Goal: Task Accomplishment & Management: Manage account settings

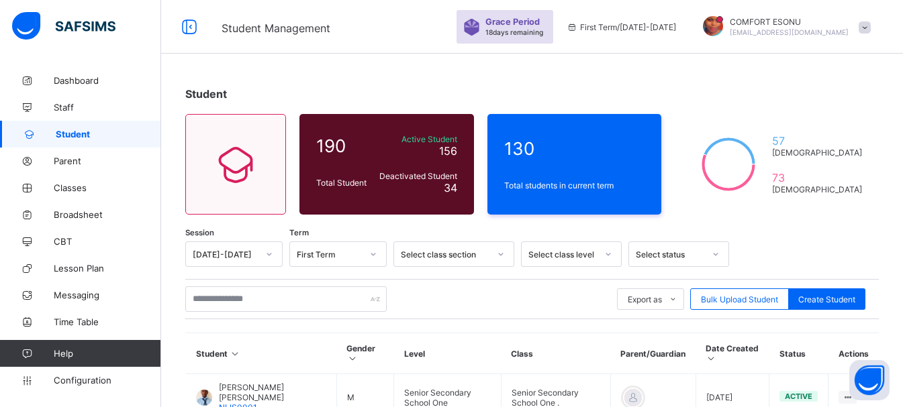
scroll to position [469, 0]
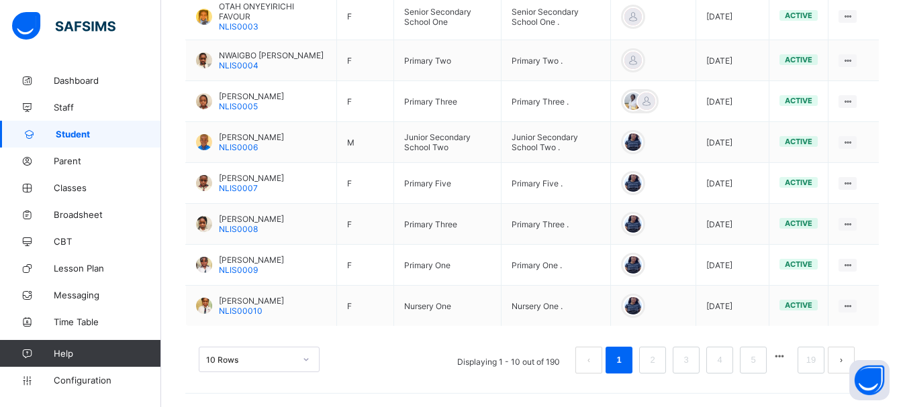
click at [783, 358] on button "button" at bounding box center [779, 356] width 17 height 11
click at [788, 355] on button "button" at bounding box center [779, 356] width 17 height 11
click at [788, 354] on button "button" at bounding box center [779, 356] width 17 height 11
click at [788, 358] on button "button" at bounding box center [779, 356] width 17 height 11
click at [788, 356] on button "button" at bounding box center [779, 356] width 17 height 11
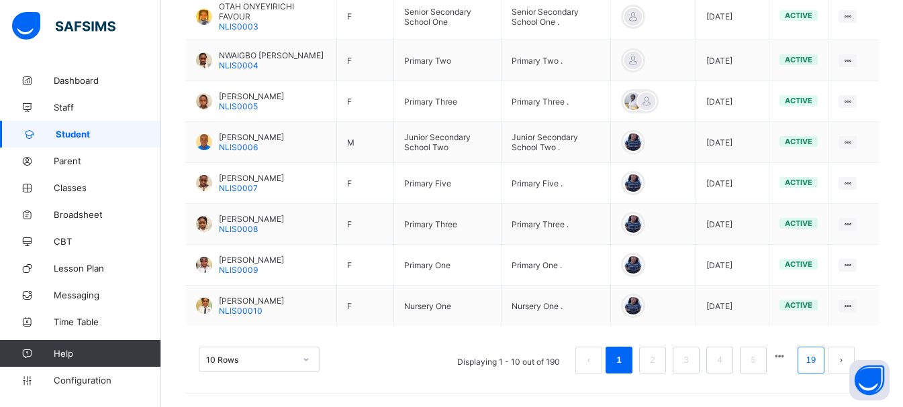
click at [820, 367] on link "19" at bounding box center [810, 360] width 17 height 17
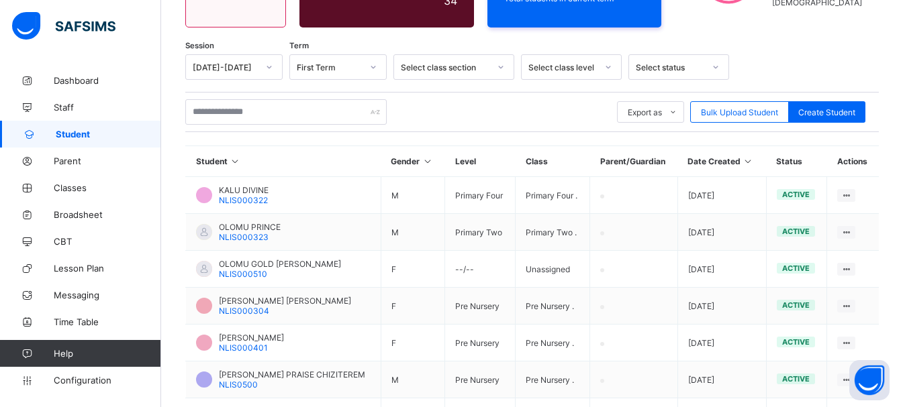
scroll to position [407, 0]
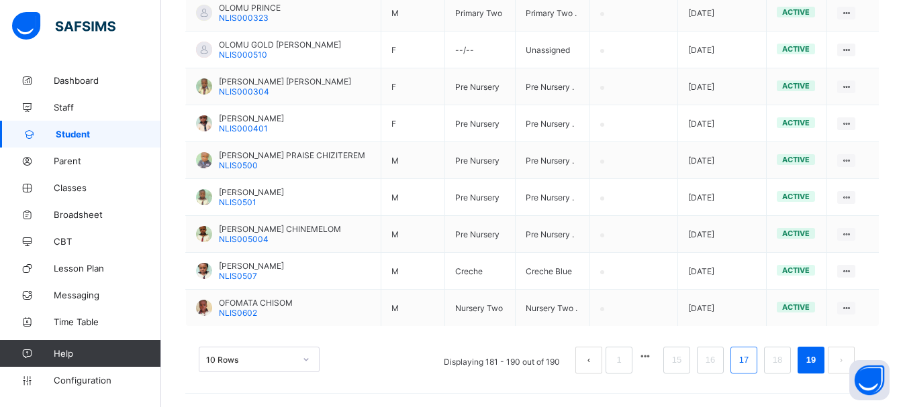
click at [751, 367] on link "17" at bounding box center [743, 360] width 17 height 17
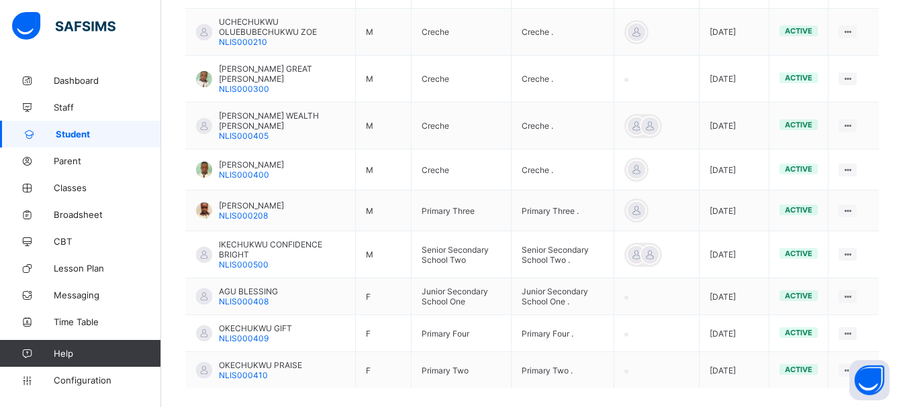
scroll to position [459, 0]
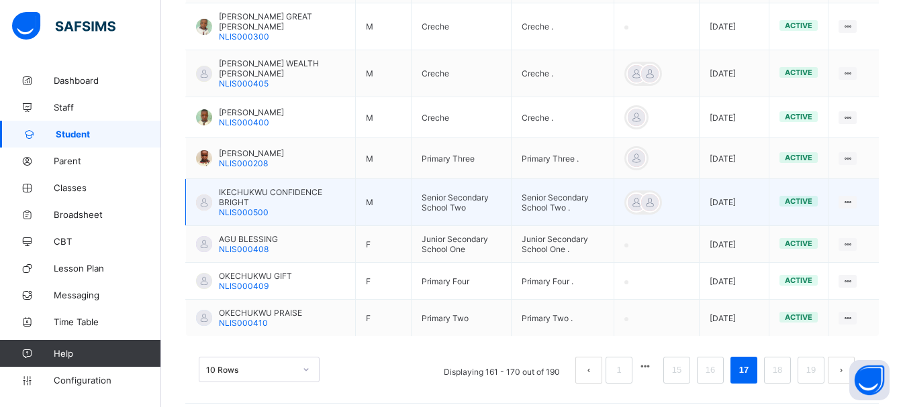
click at [229, 188] on span "IKECHUKWU CONFIDENCE BRIGHT" at bounding box center [282, 197] width 126 height 20
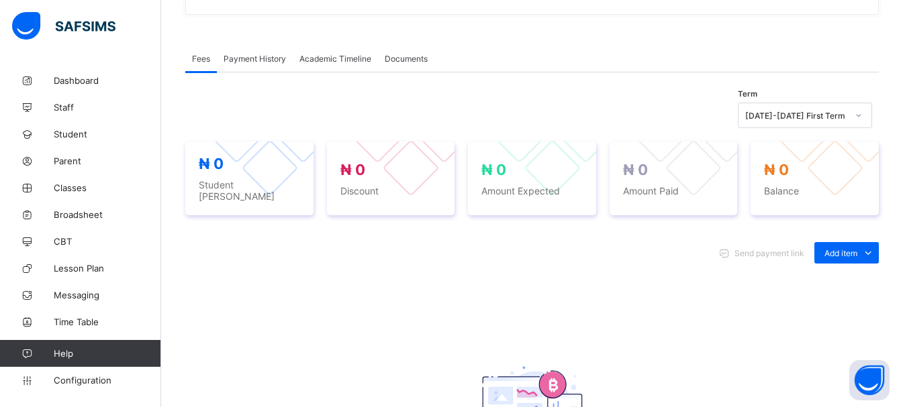
scroll to position [459, 0]
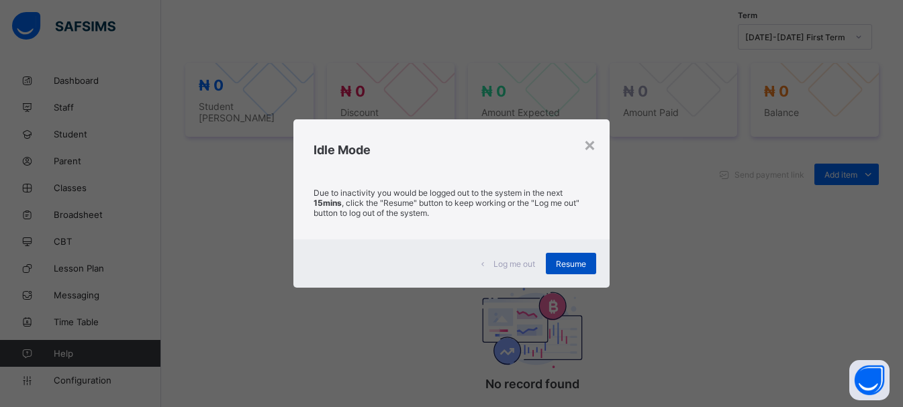
click at [566, 269] on div "Resume" at bounding box center [571, 263] width 50 height 21
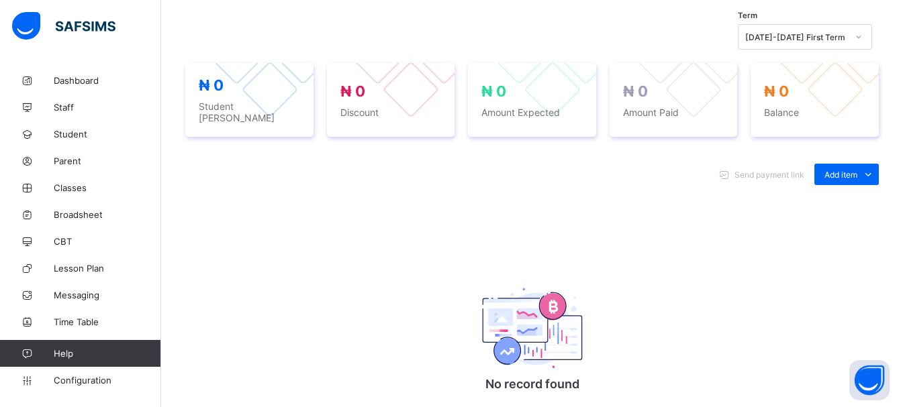
scroll to position [103, 0]
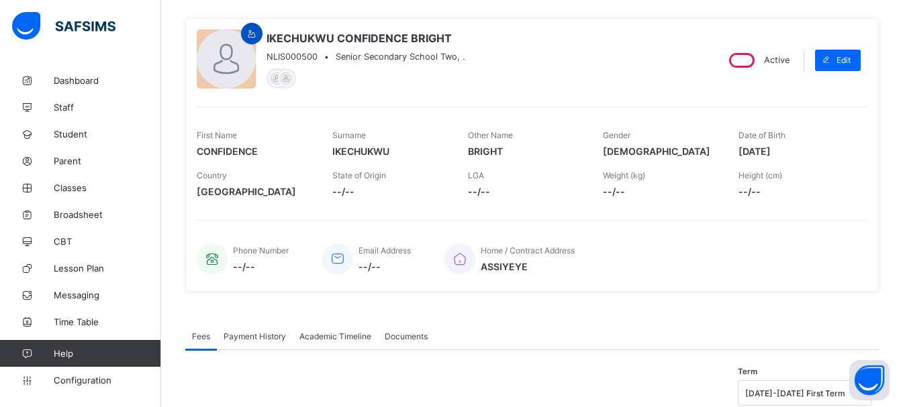
click at [249, 33] on icon at bounding box center [251, 34] width 11 height 10
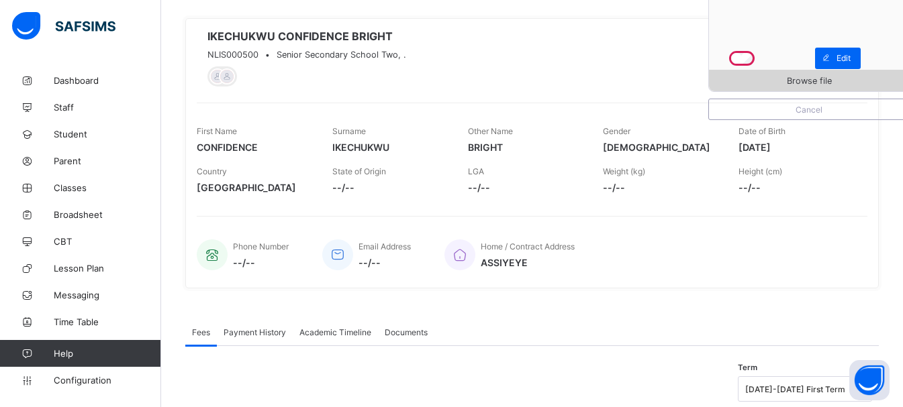
click at [764, 75] on div "Browse file" at bounding box center [809, 80] width 200 height 21
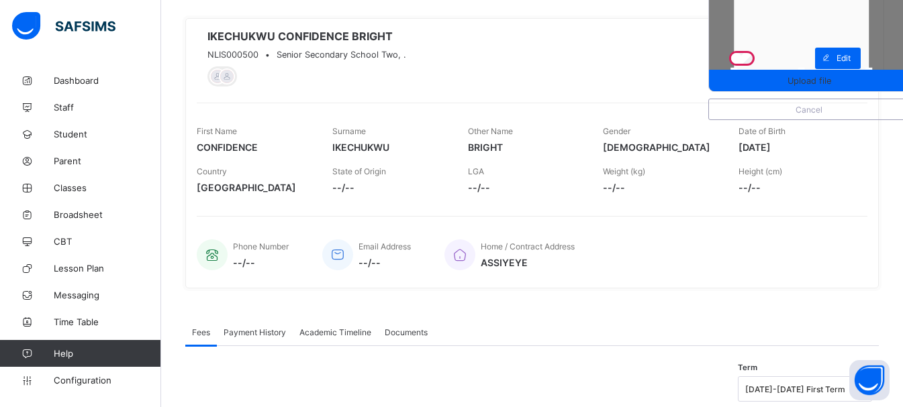
drag, startPoint x: 755, startPoint y: 13, endPoint x: 717, endPoint y: 31, distance: 41.7
click at [717, 31] on div "Upload file [PERSON_NAME] CONFIDENCE BRIGHT NLIS000500 • [GEOGRAPHIC_DATA] Two,…" at bounding box center [532, 58] width 671 height 57
drag, startPoint x: 877, startPoint y: 33, endPoint x: 903, endPoint y: 32, distance: 26.2
click at [902, 32] on html "Student Management Grace Period 18 days remaining First Term / [DATE]-[DATE] CO…" at bounding box center [451, 379] width 903 height 964
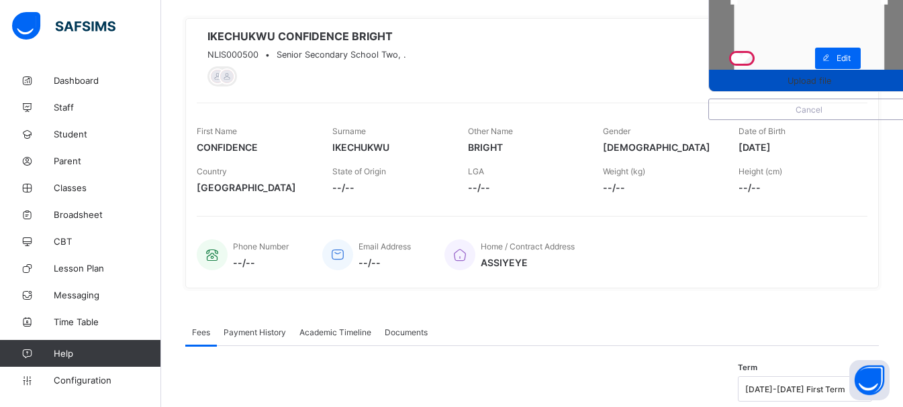
drag, startPoint x: 821, startPoint y: 64, endPoint x: 821, endPoint y: 90, distance: 25.5
click at [819, 83] on span "Upload file" at bounding box center [809, 81] width 44 height 10
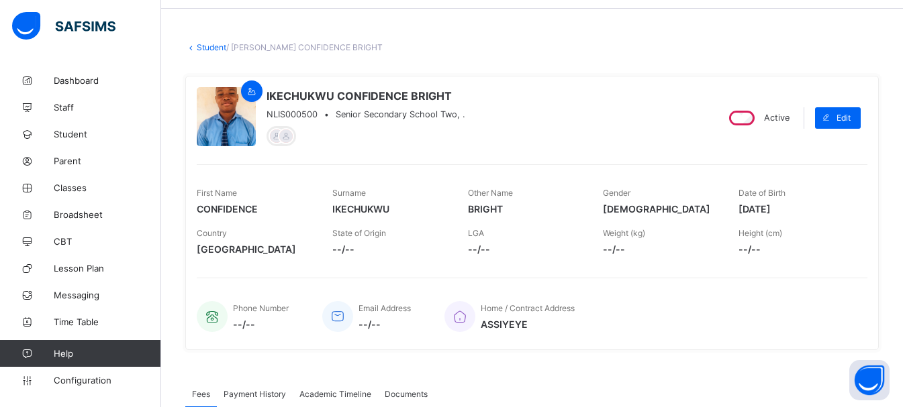
scroll to position [0, 0]
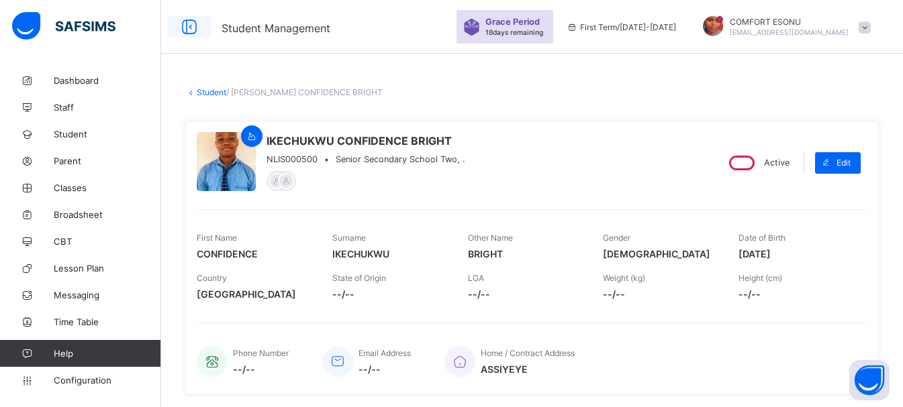
click at [191, 21] on icon at bounding box center [189, 26] width 23 height 19
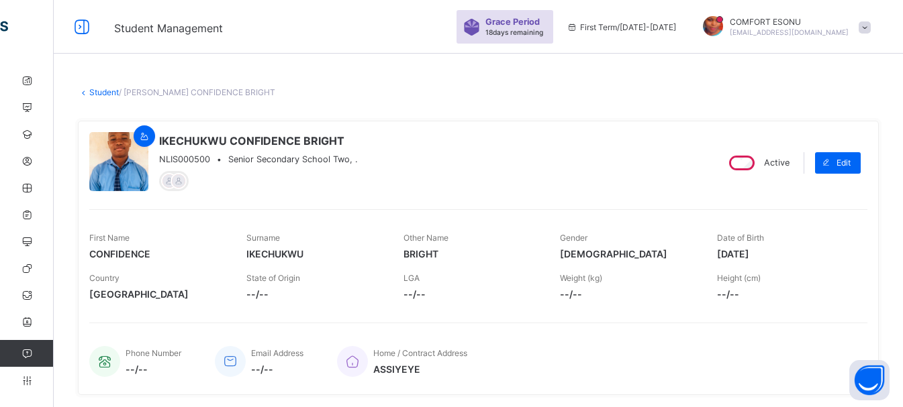
click at [77, 41] on div "Student Management Grace Period 18 days remaining First Term / [DATE]-[DATE] CO…" at bounding box center [451, 27] width 903 height 54
click at [78, 28] on icon at bounding box center [81, 26] width 23 height 19
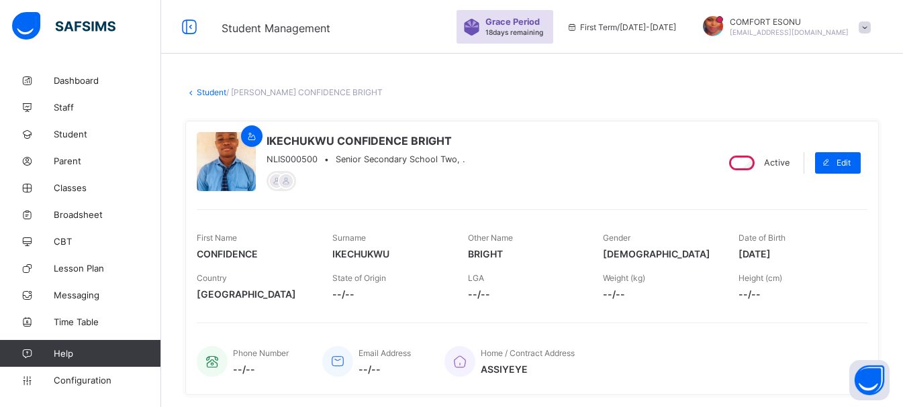
click at [213, 95] on link "Student" at bounding box center [212, 92] width 30 height 10
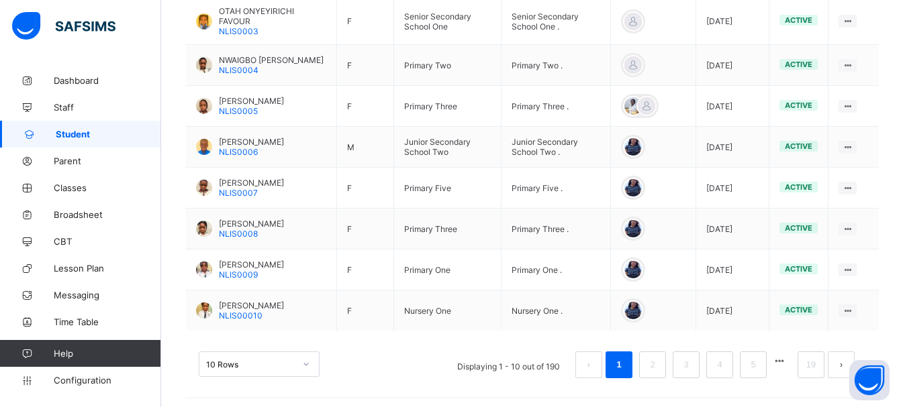
scroll to position [469, 0]
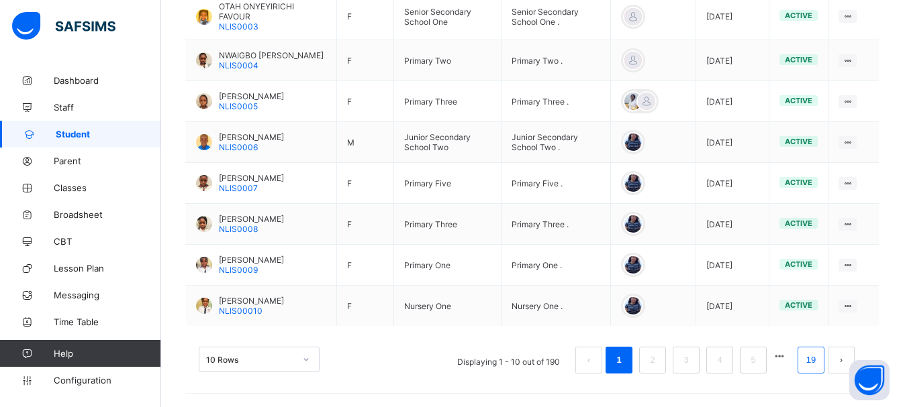
click at [823, 373] on li "19" at bounding box center [810, 360] width 27 height 27
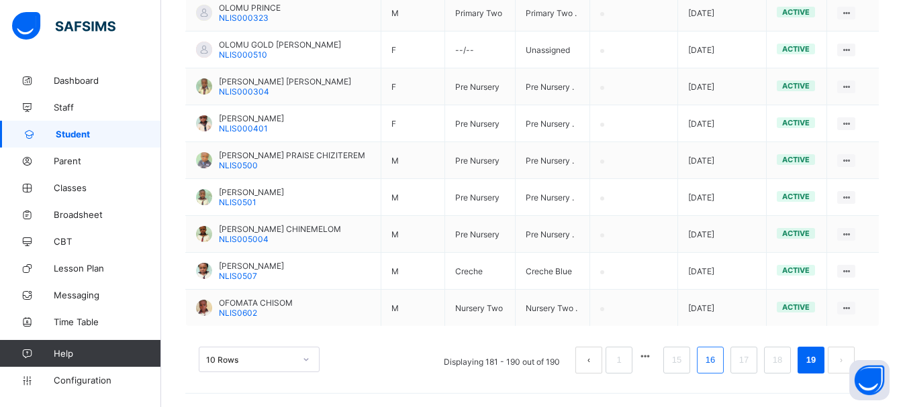
scroll to position [407, 0]
click at [753, 354] on link "17" at bounding box center [743, 360] width 17 height 17
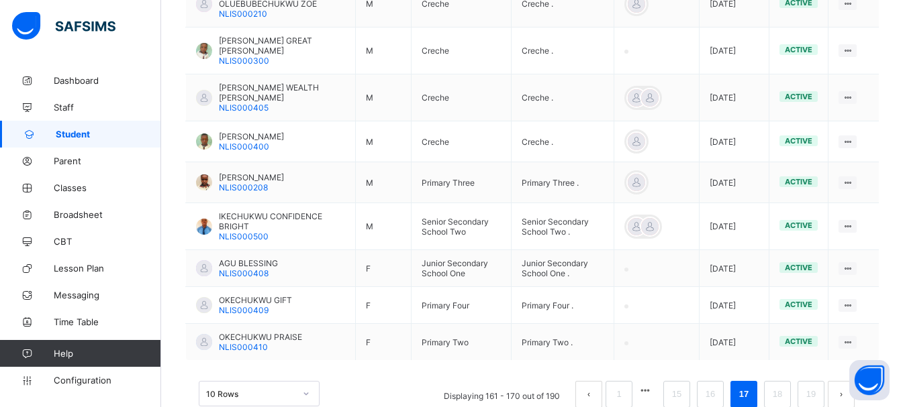
scroll to position [459, 0]
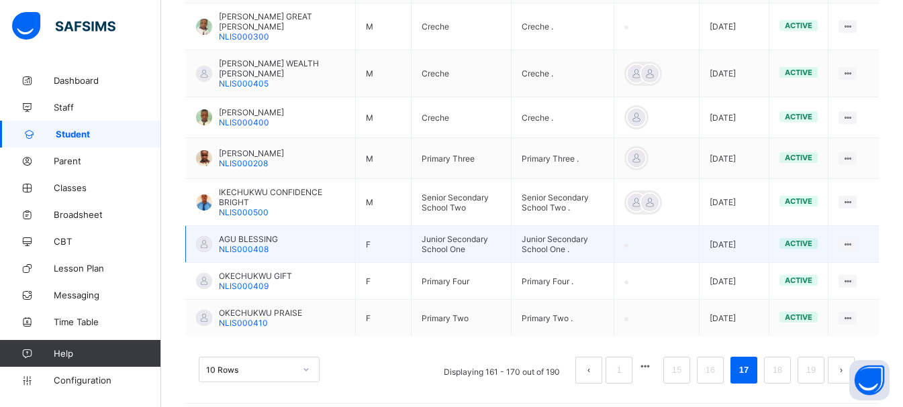
click at [242, 234] on span "AGU BLESSING" at bounding box center [248, 239] width 59 height 10
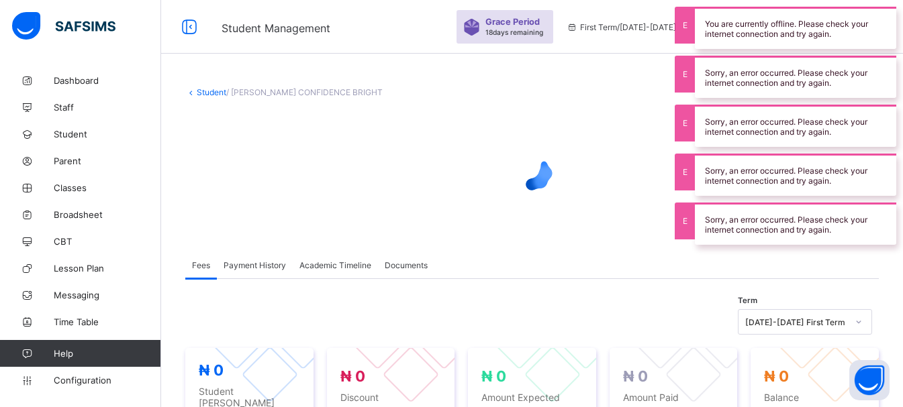
click at [861, 272] on div "Fees Payment History Academic Timeline Documents" at bounding box center [531, 266] width 693 height 28
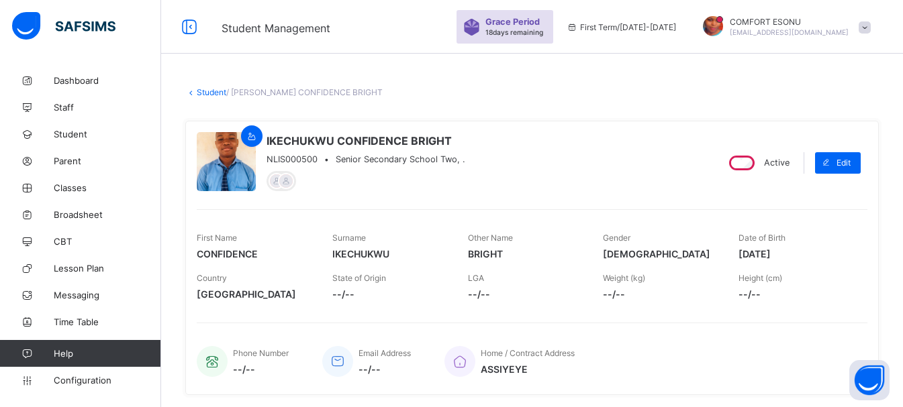
click at [656, 358] on div "Home / Contract Address ASSIYEYE" at bounding box center [648, 362] width 409 height 44
click at [207, 97] on link "Student" at bounding box center [212, 92] width 30 height 10
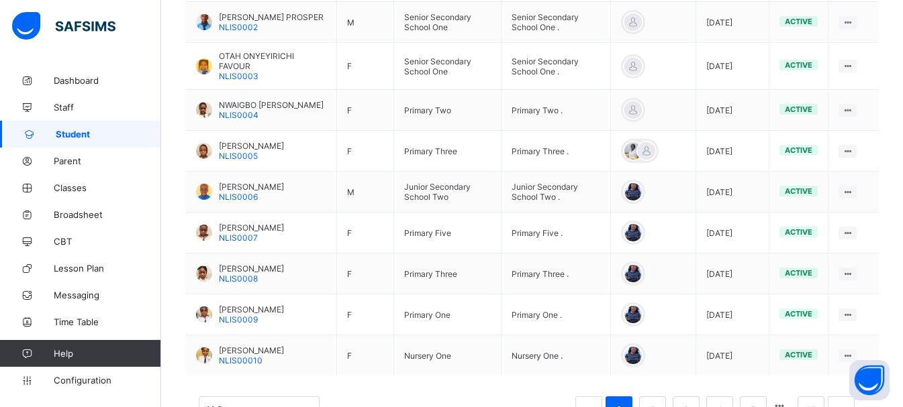
scroll to position [469, 0]
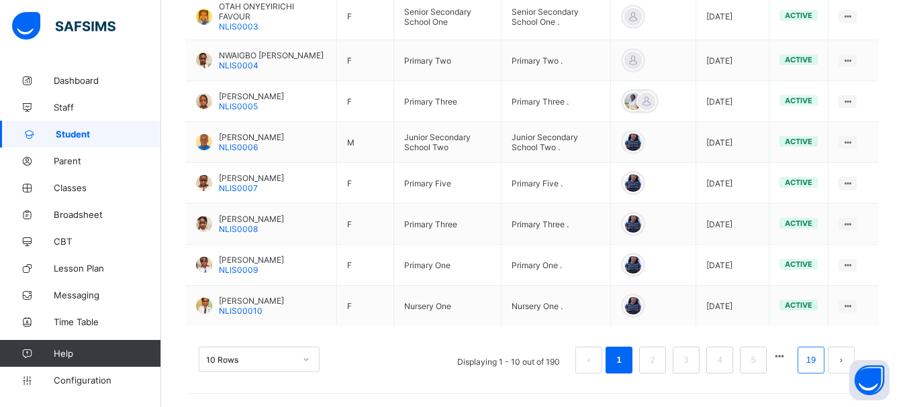
click at [817, 358] on link "19" at bounding box center [810, 360] width 17 height 17
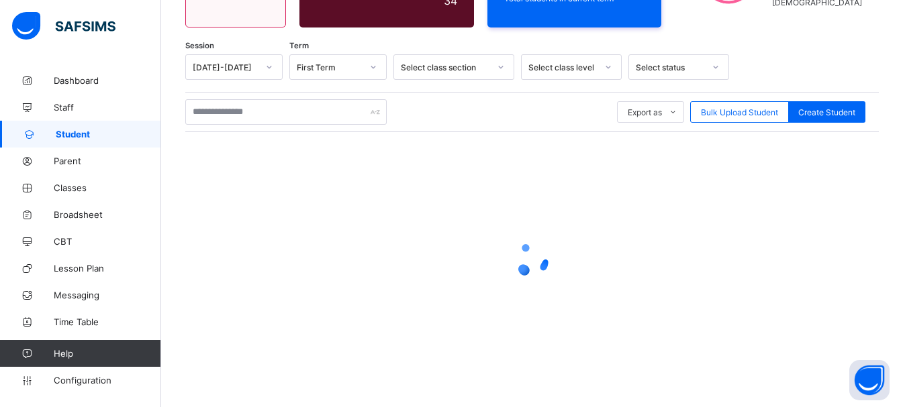
scroll to position [407, 0]
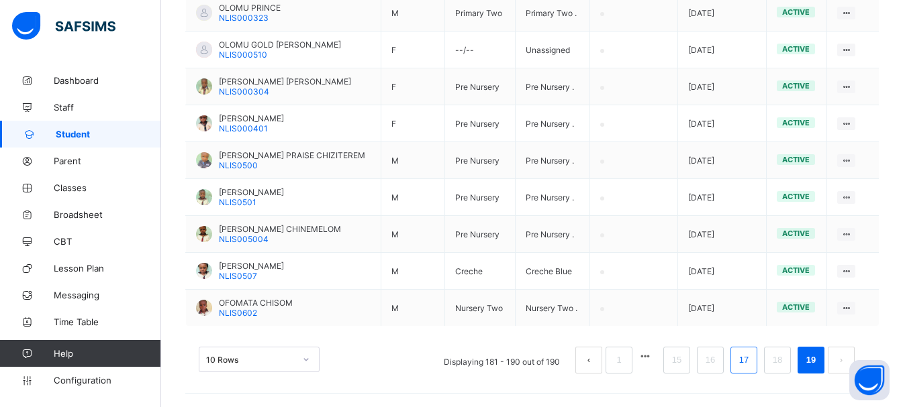
click at [753, 358] on link "17" at bounding box center [743, 360] width 17 height 17
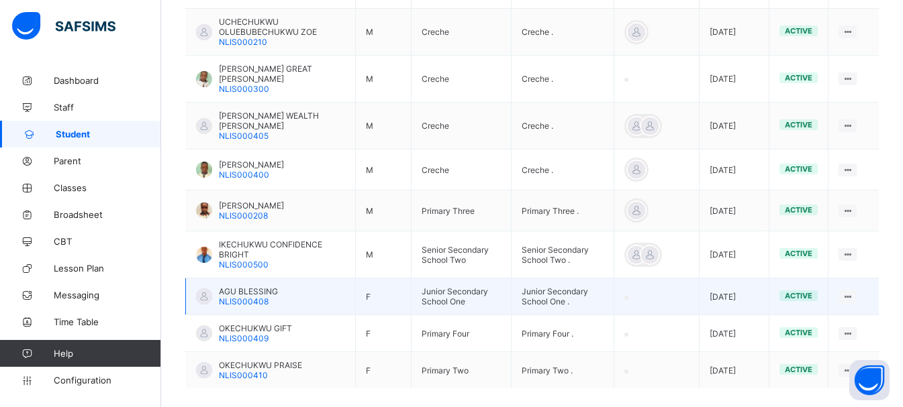
click at [243, 287] on span "AGU BLESSING" at bounding box center [248, 292] width 59 height 10
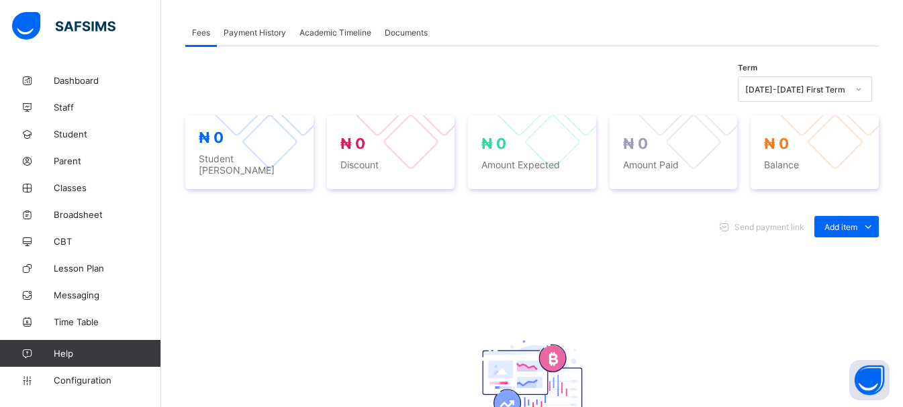
scroll to position [50, 0]
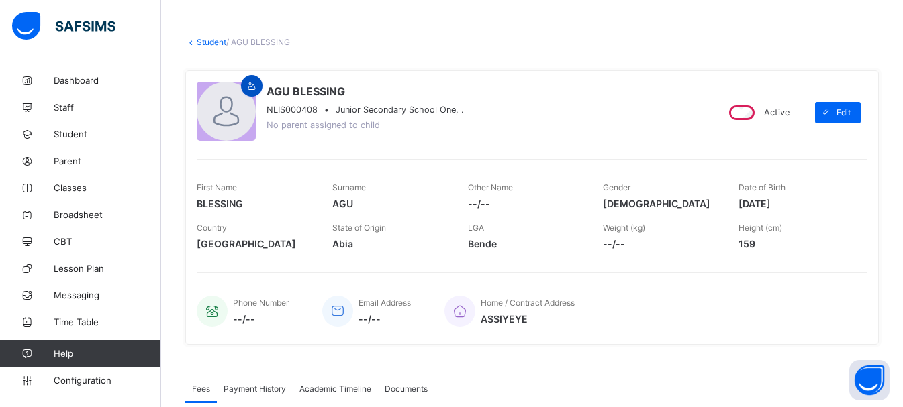
click at [248, 85] on icon at bounding box center [251, 86] width 11 height 10
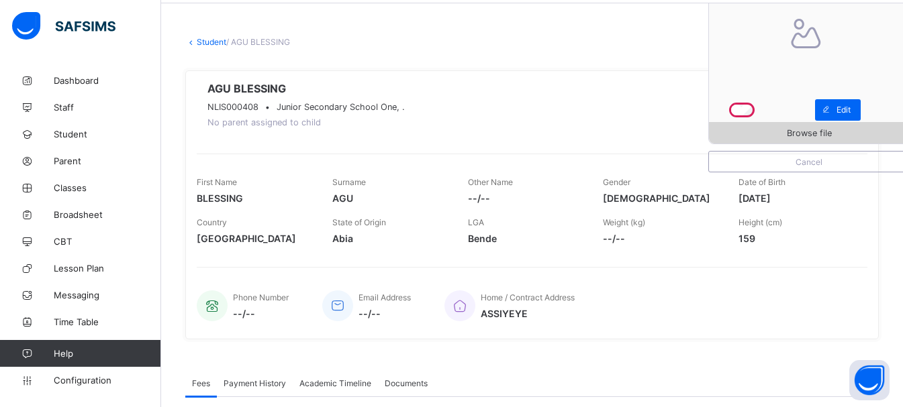
click at [826, 130] on span "Browse file" at bounding box center [809, 133] width 45 height 10
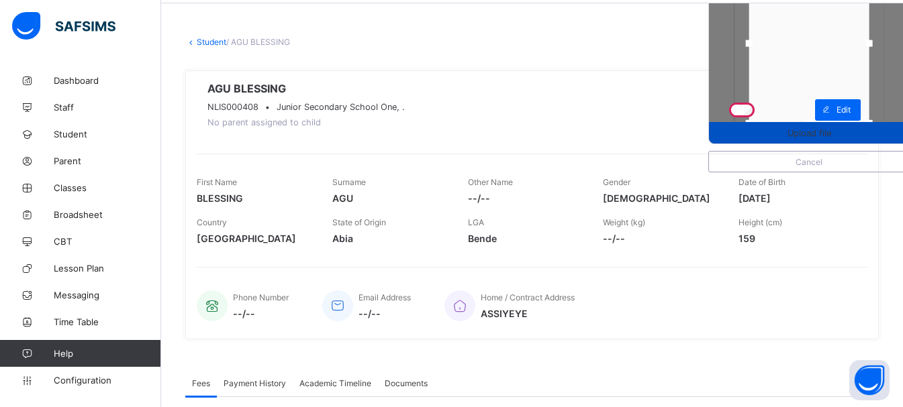
click at [798, 140] on div "Upload file" at bounding box center [809, 132] width 200 height 21
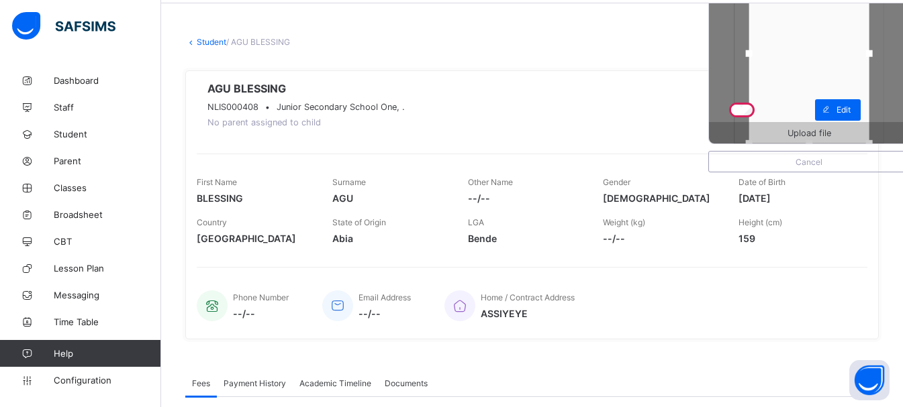
drag, startPoint x: 820, startPoint y: 119, endPoint x: 818, endPoint y: 144, distance: 24.9
click at [818, 144] on div "Upload file" at bounding box center [808, 43] width 201 height 201
drag, startPoint x: 761, startPoint y: 60, endPoint x: 746, endPoint y: 60, distance: 14.8
click at [744, 60] on div at bounding box center [734, 54] width 20 height 20
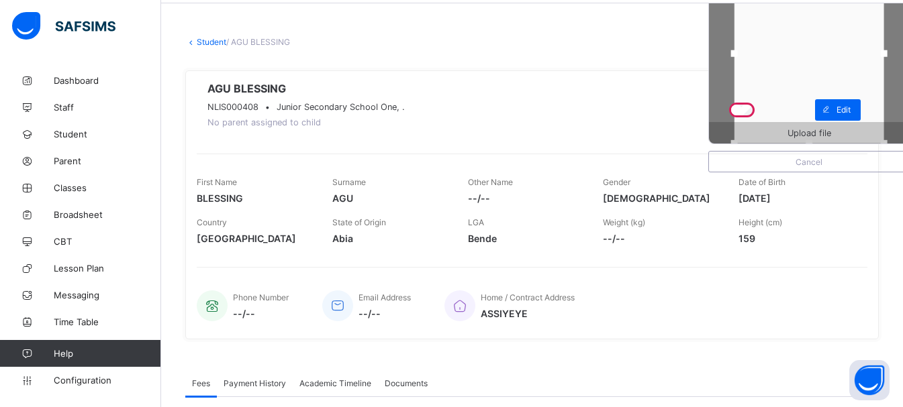
drag, startPoint x: 883, startPoint y: 58, endPoint x: 912, endPoint y: 42, distance: 33.1
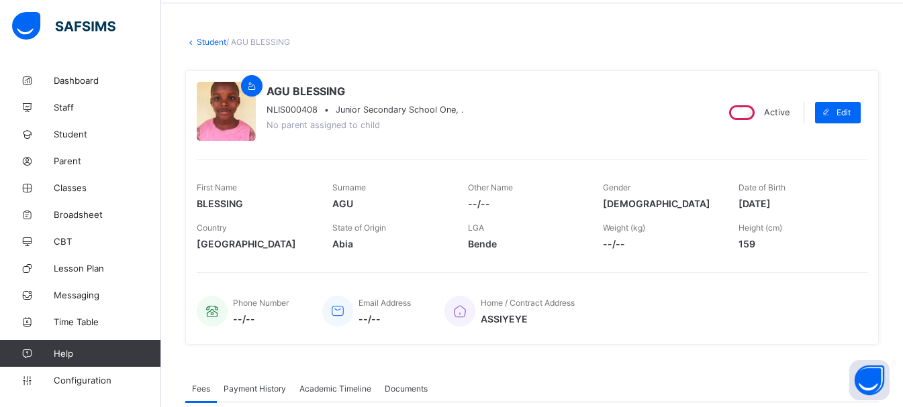
click at [211, 40] on link "Student" at bounding box center [212, 42] width 30 height 10
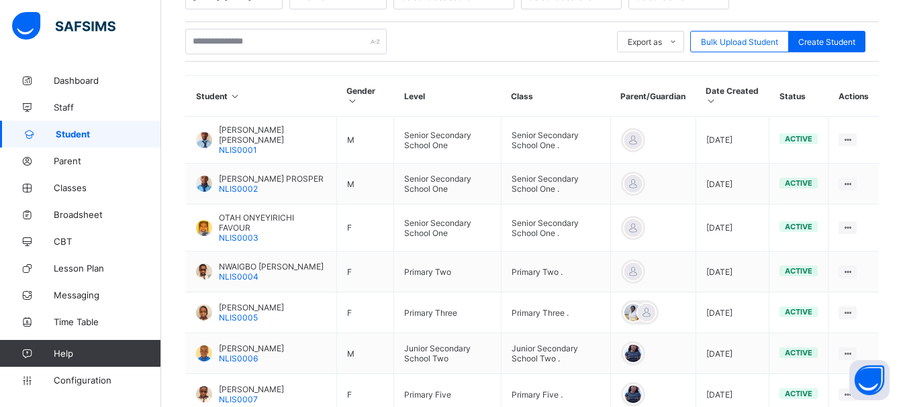
scroll to position [469, 0]
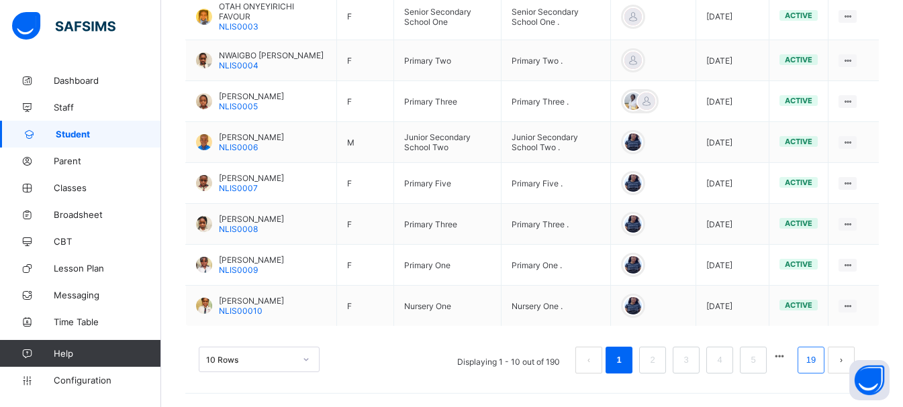
click at [816, 356] on link "19" at bounding box center [810, 360] width 17 height 17
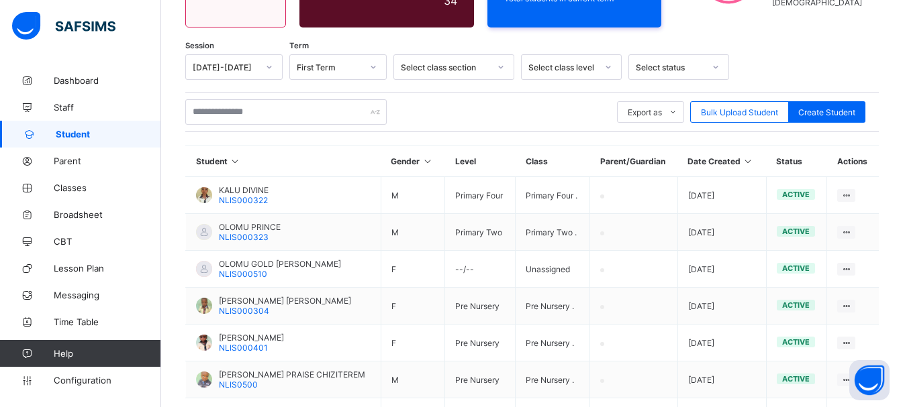
scroll to position [407, 0]
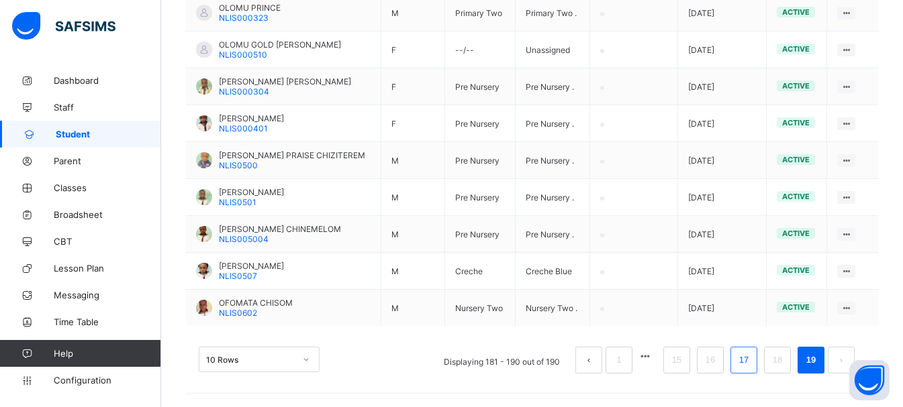
click at [753, 365] on link "17" at bounding box center [743, 360] width 17 height 17
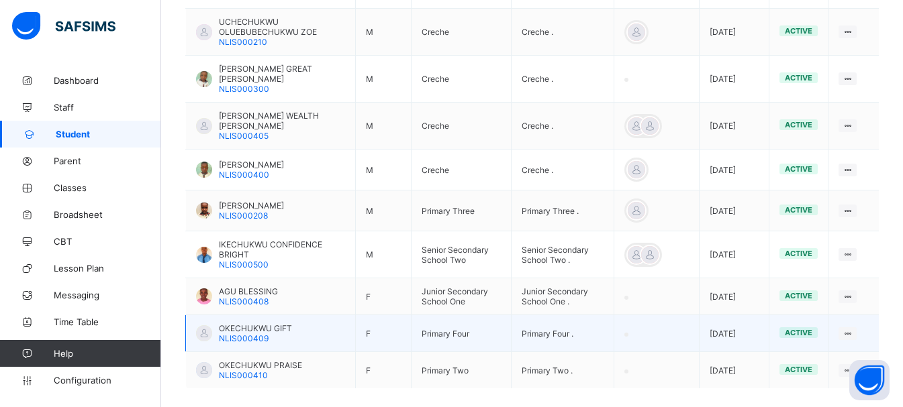
click at [242, 324] on span "OKECHUKWU GIFT" at bounding box center [255, 329] width 73 height 10
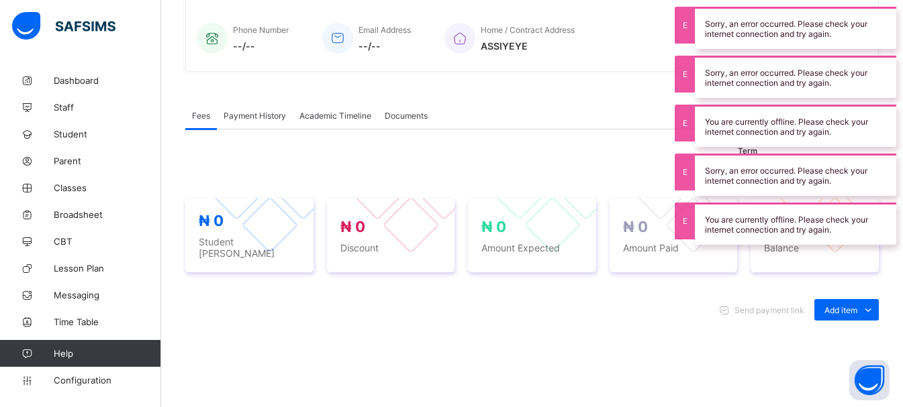
scroll to position [407, 0]
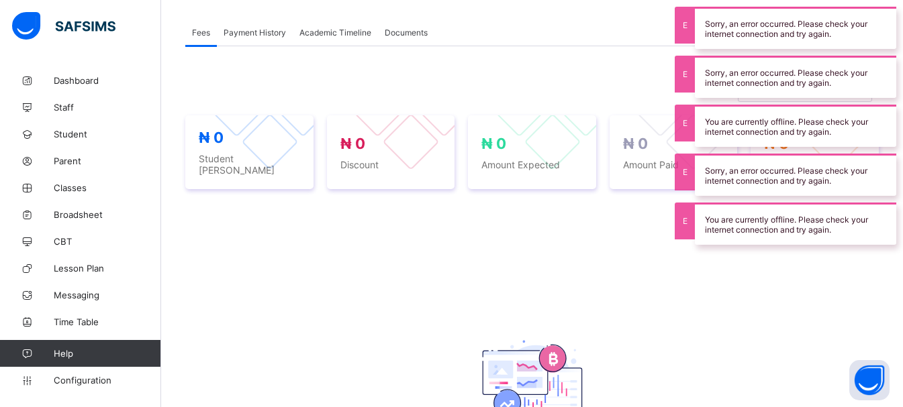
click at [642, 249] on div "Send payment link Add item Optional items Special bill No record found There is…" at bounding box center [531, 358] width 693 height 311
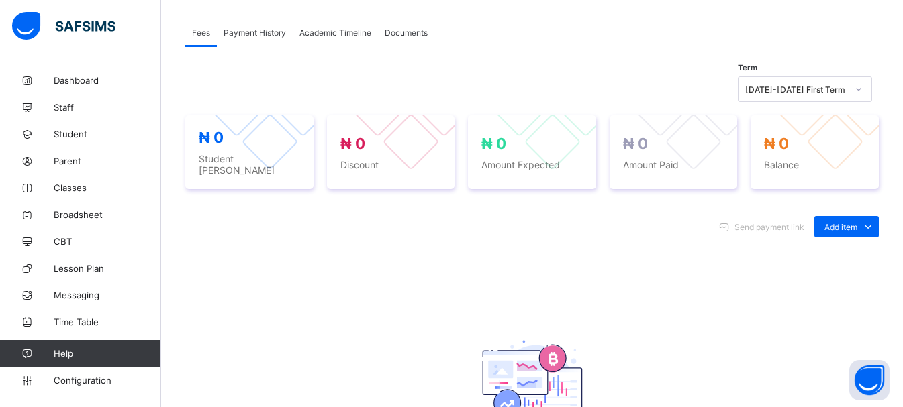
click at [901, 52] on div "× Delete Document This action would delete the document with name: from the sys…" at bounding box center [532, 110] width 742 height 901
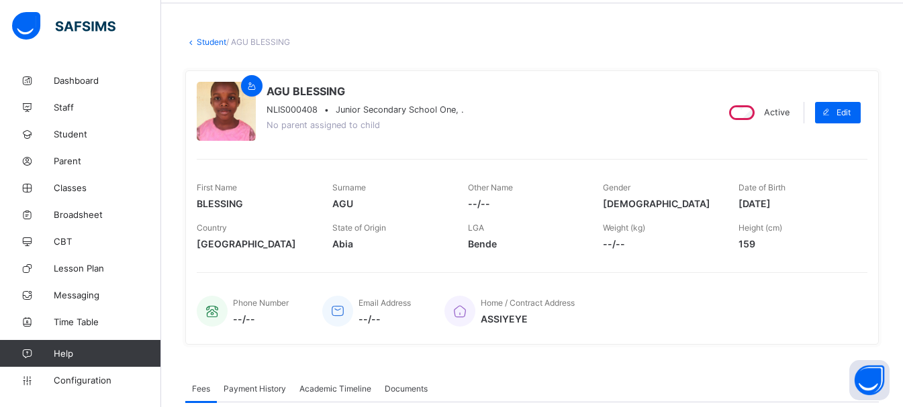
click at [218, 37] on link "Student" at bounding box center [212, 42] width 30 height 10
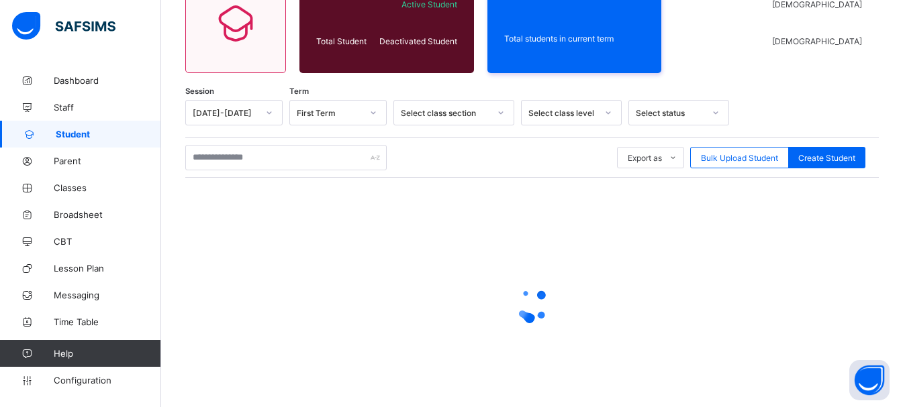
scroll to position [187, 0]
